Goal: Information Seeking & Learning: Find specific page/section

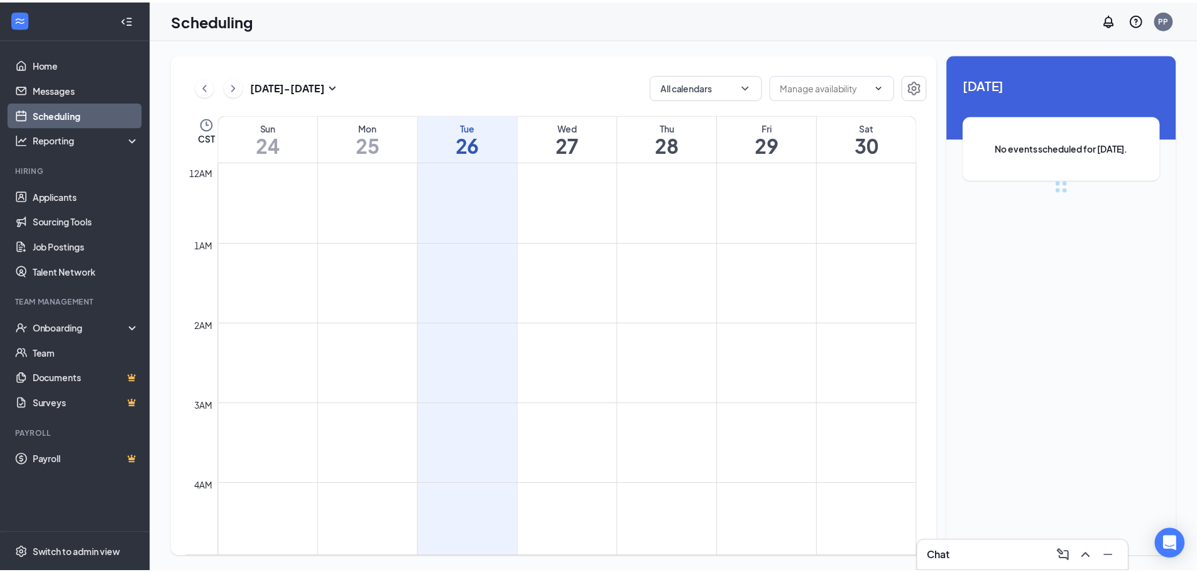
scroll to position [618, 0]
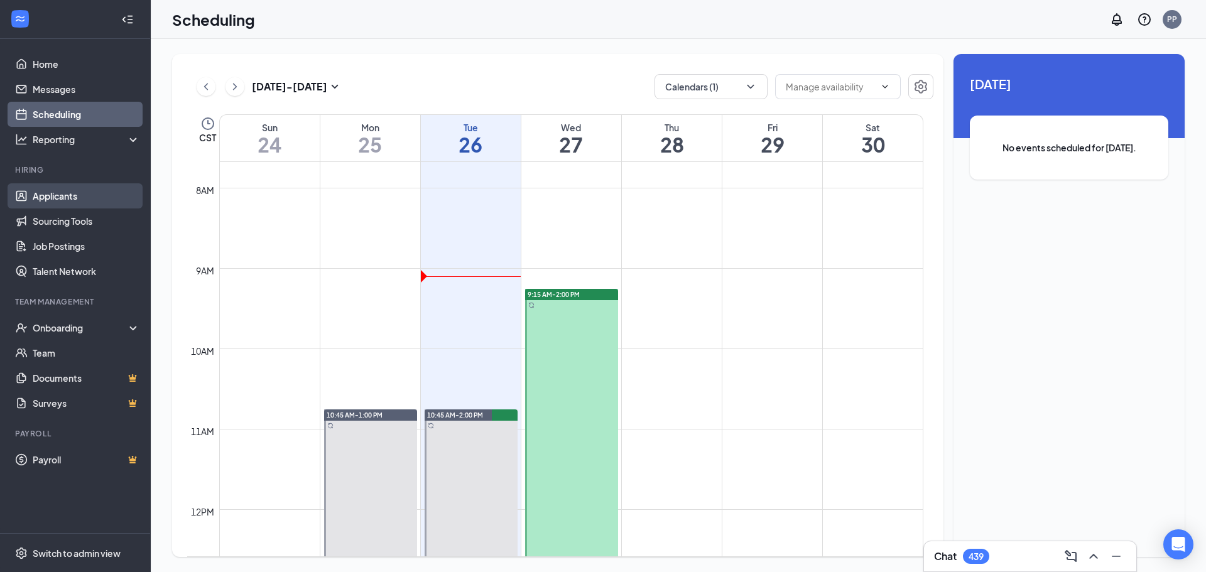
click at [61, 194] on link "Applicants" at bounding box center [86, 195] width 107 height 25
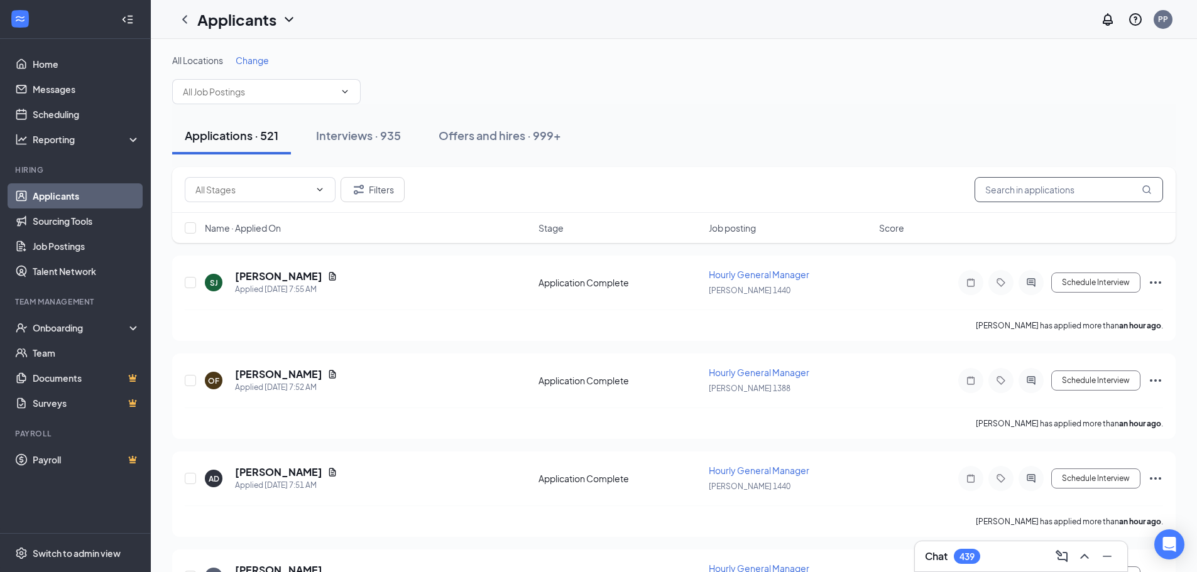
click at [1015, 192] on input "text" at bounding box center [1068, 189] width 188 height 25
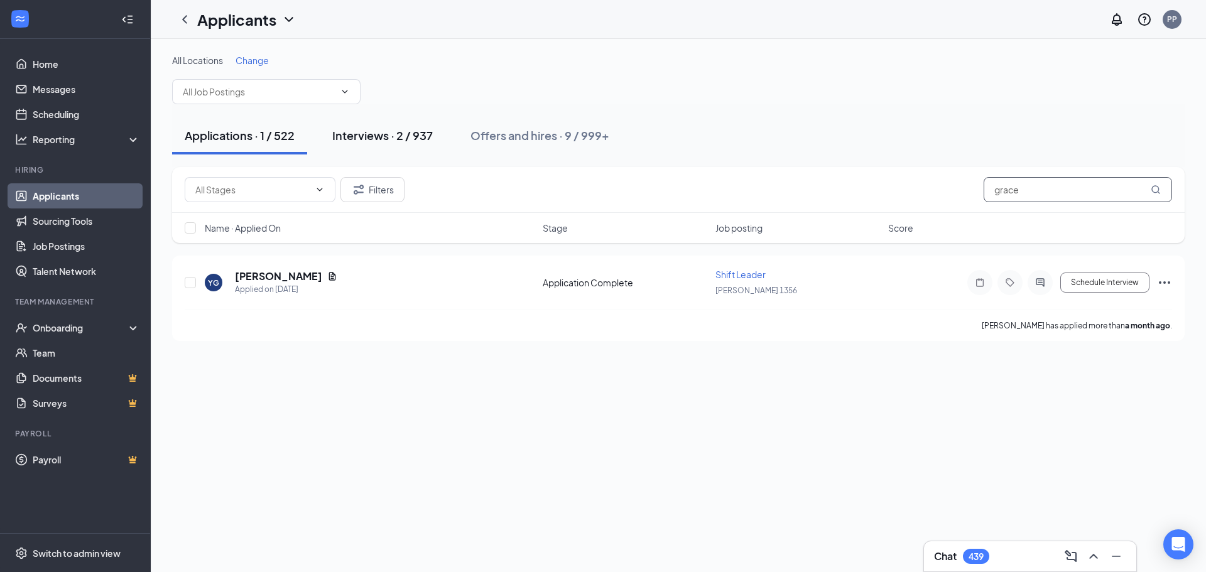
type input "grace"
click at [384, 139] on div "Interviews · 2 / 937" at bounding box center [382, 136] width 101 height 16
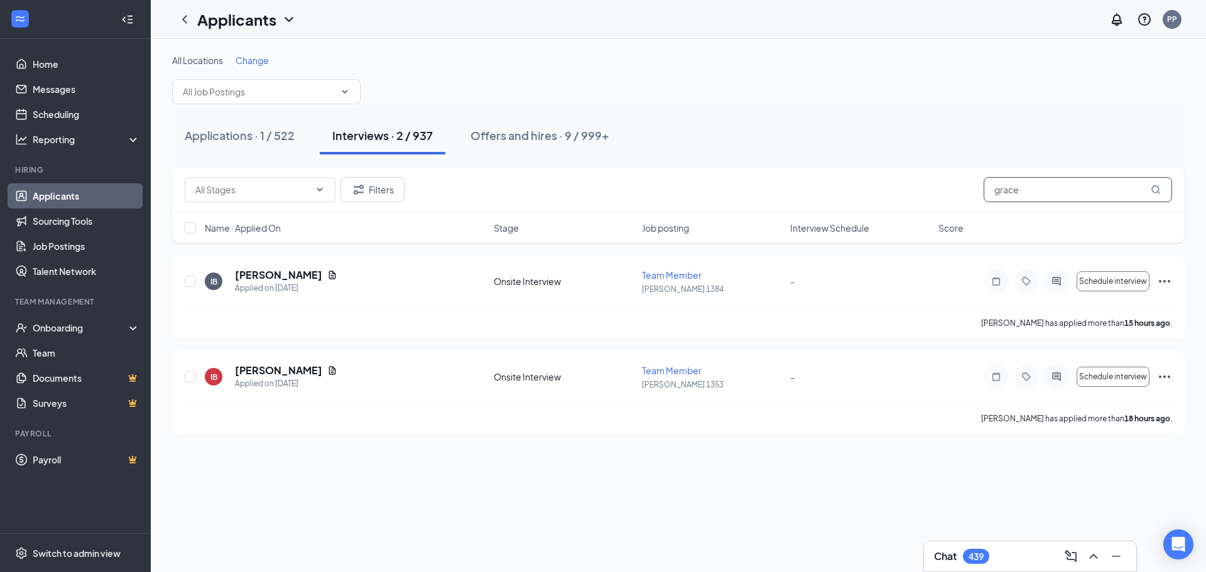
click at [1031, 189] on input "grace" at bounding box center [1078, 189] width 188 height 25
type input "g"
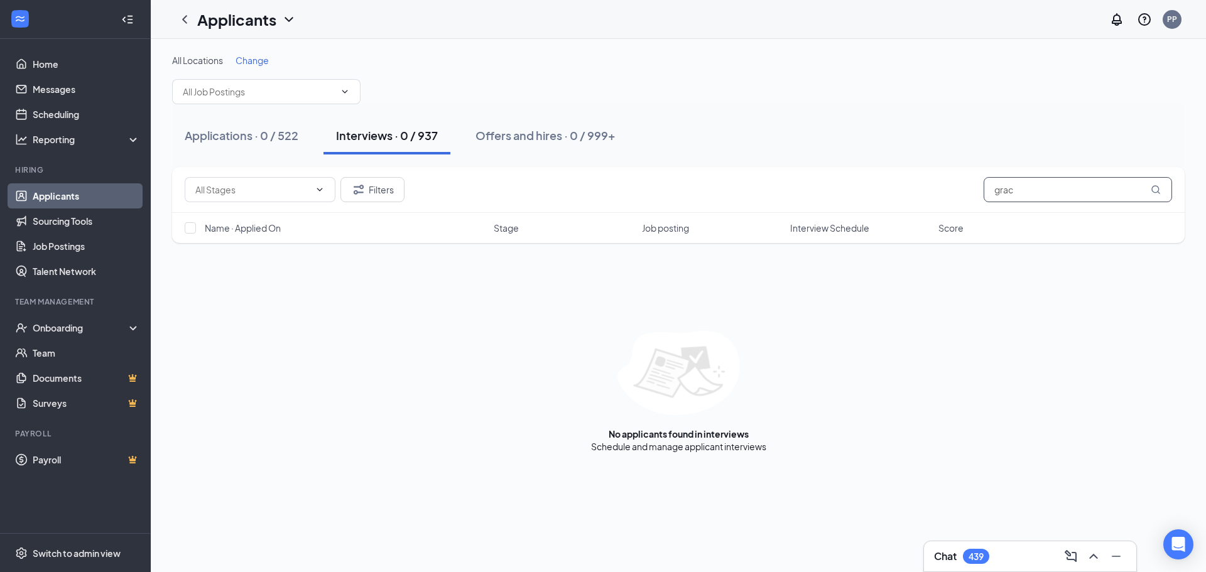
type input "grace"
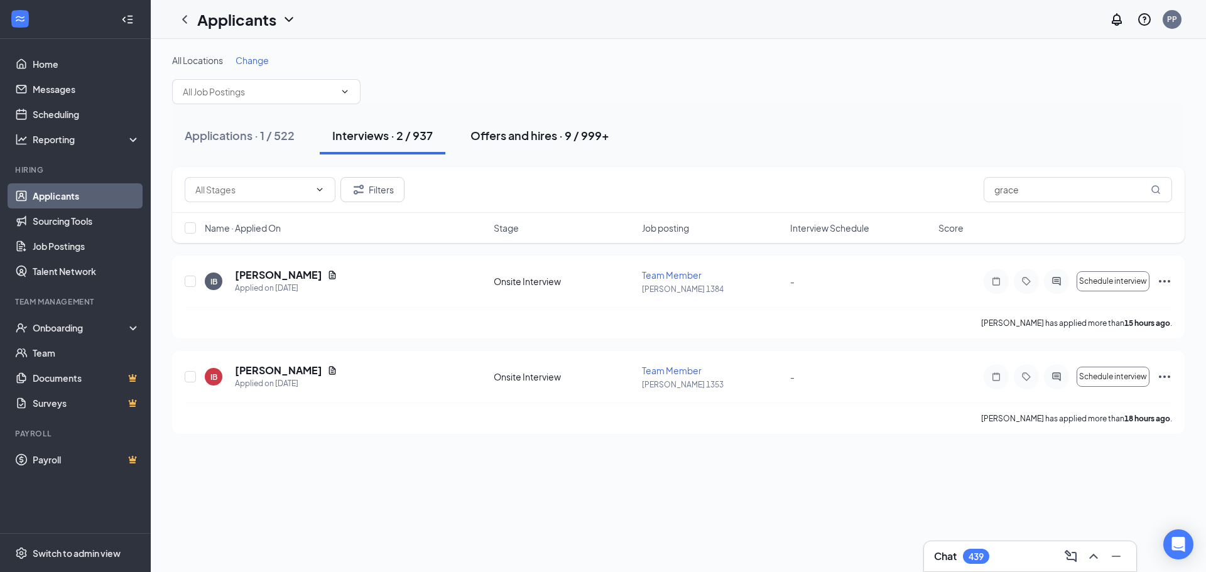
click at [526, 136] on div "Offers and hires · 9 / 999+" at bounding box center [540, 136] width 139 height 16
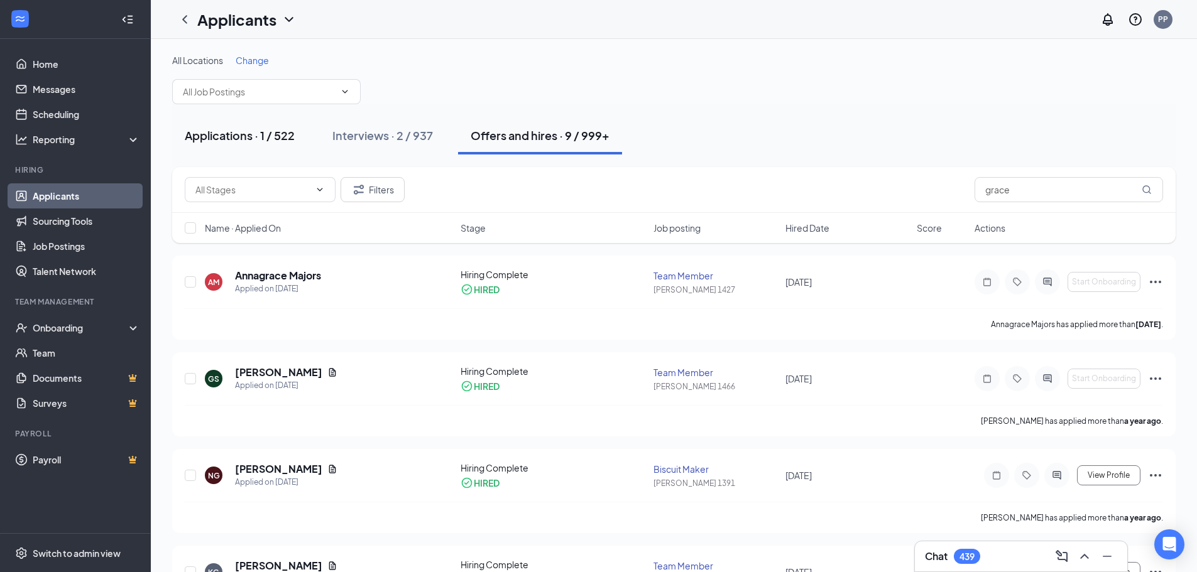
click at [235, 136] on div "Applications · 1 / 522" at bounding box center [240, 136] width 110 height 16
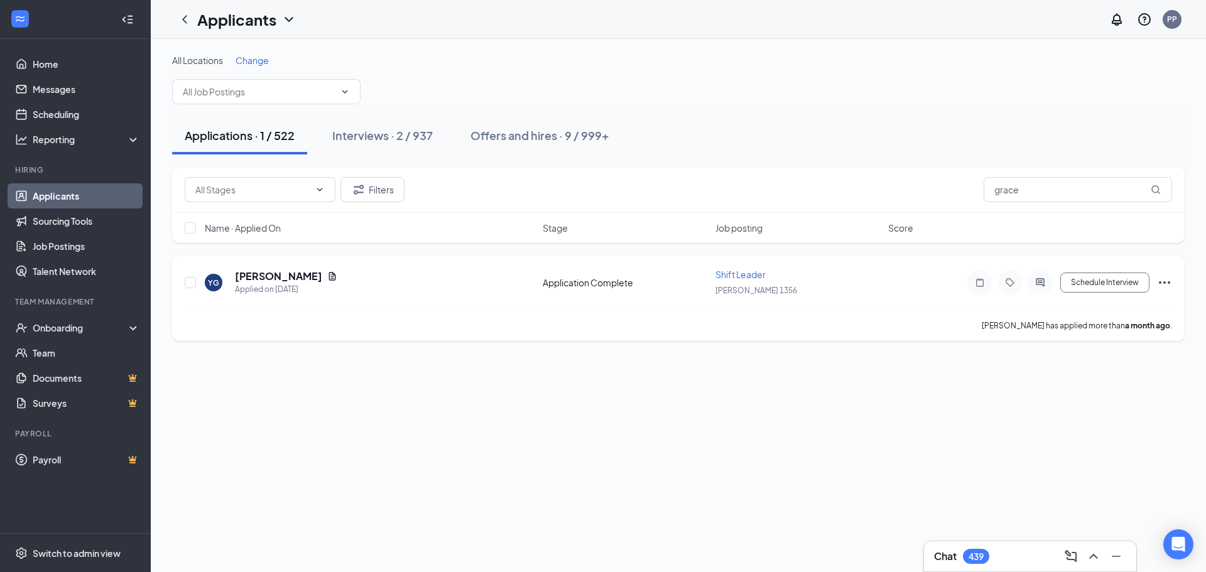
click at [757, 279] on span "Shift Leader" at bounding box center [741, 274] width 50 height 11
